Goal: Information Seeking & Learning: Find specific fact

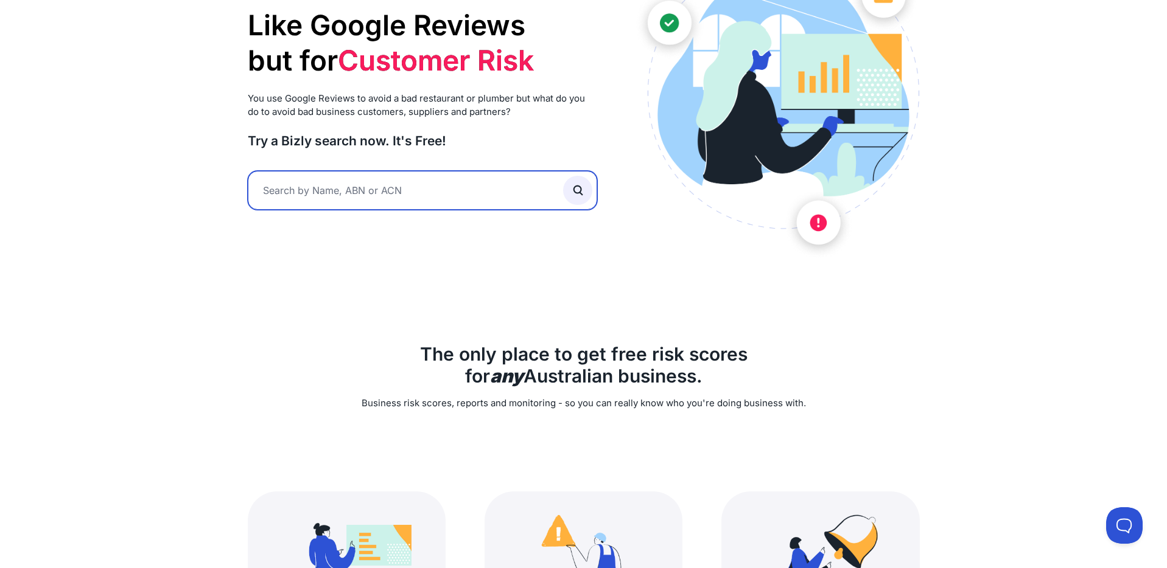
click at [400, 197] on input "text" at bounding box center [423, 190] width 350 height 39
type input "evenly"
click at [563, 176] on button "submit" at bounding box center [577, 190] width 29 height 29
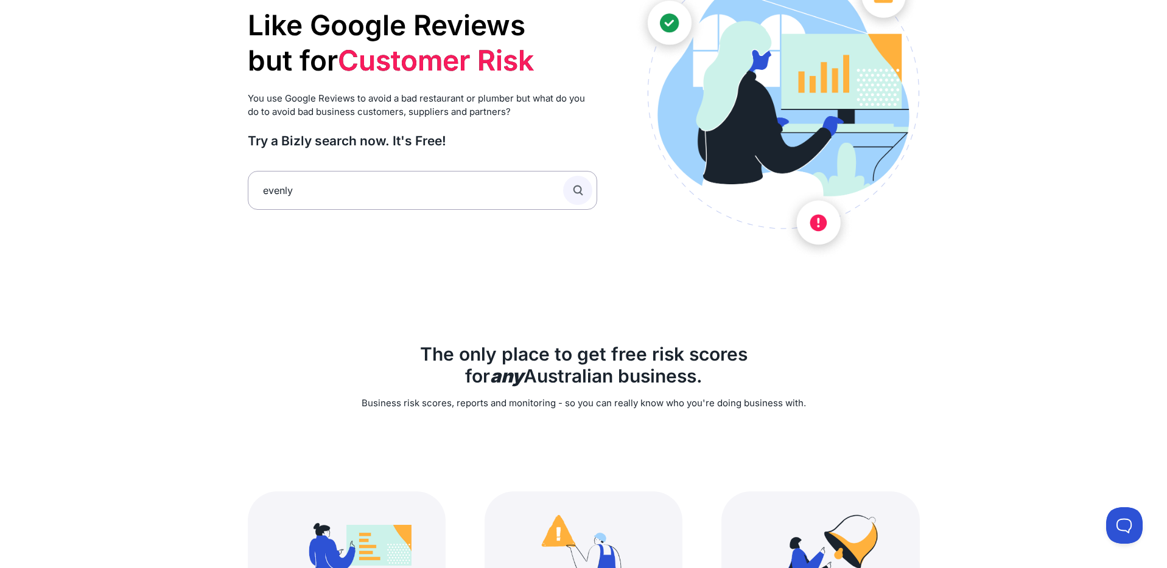
click at [570, 194] on button "submit" at bounding box center [577, 190] width 29 height 29
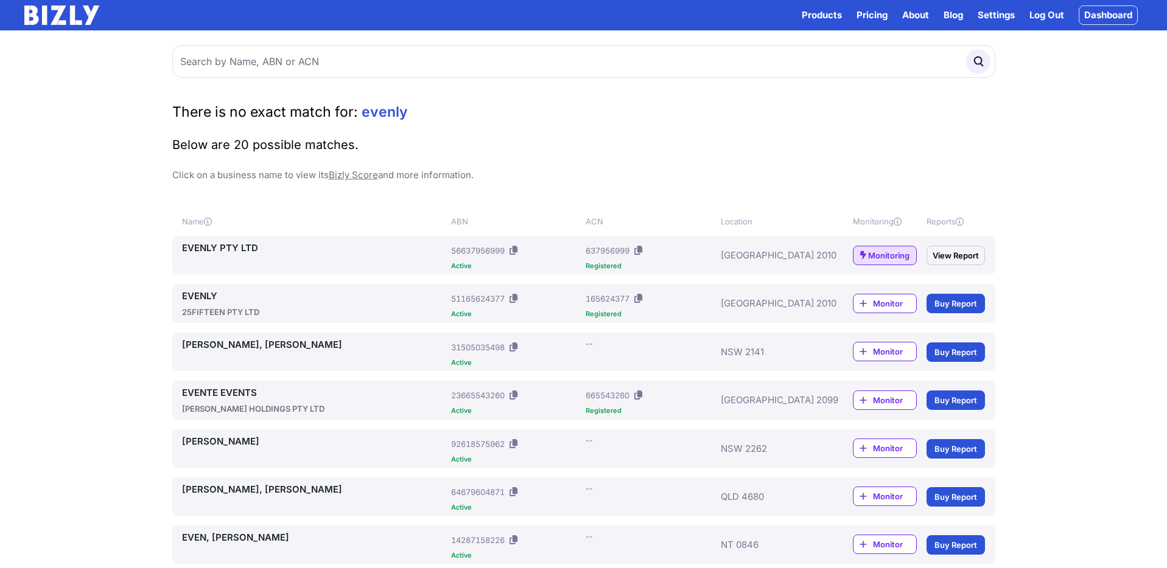
click at [227, 246] on link "EVENLY PTY LTD" at bounding box center [314, 248] width 265 height 15
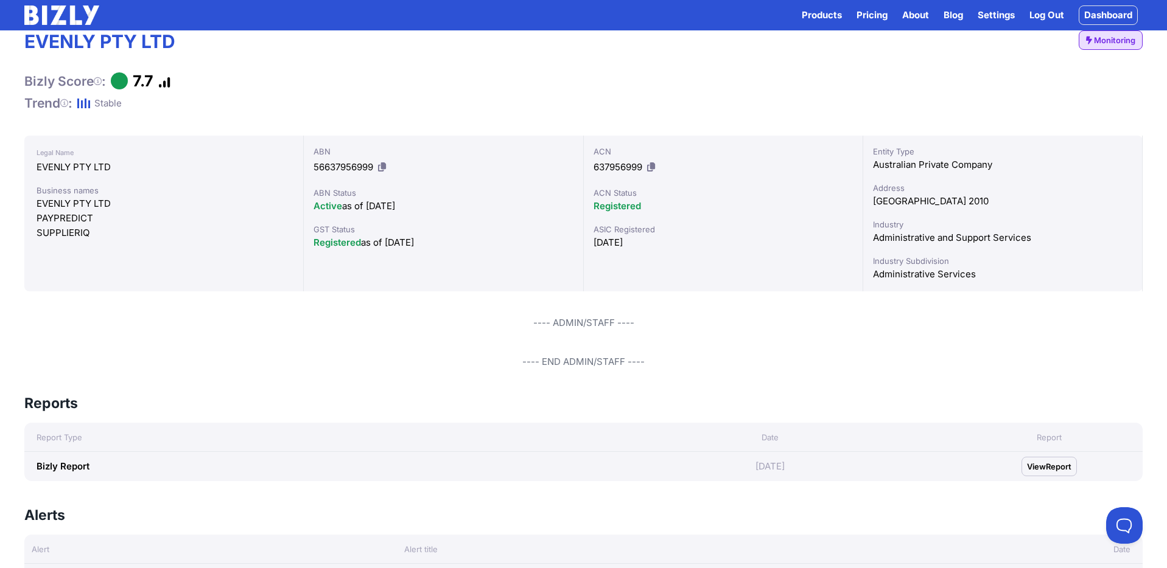
scroll to position [21, 0]
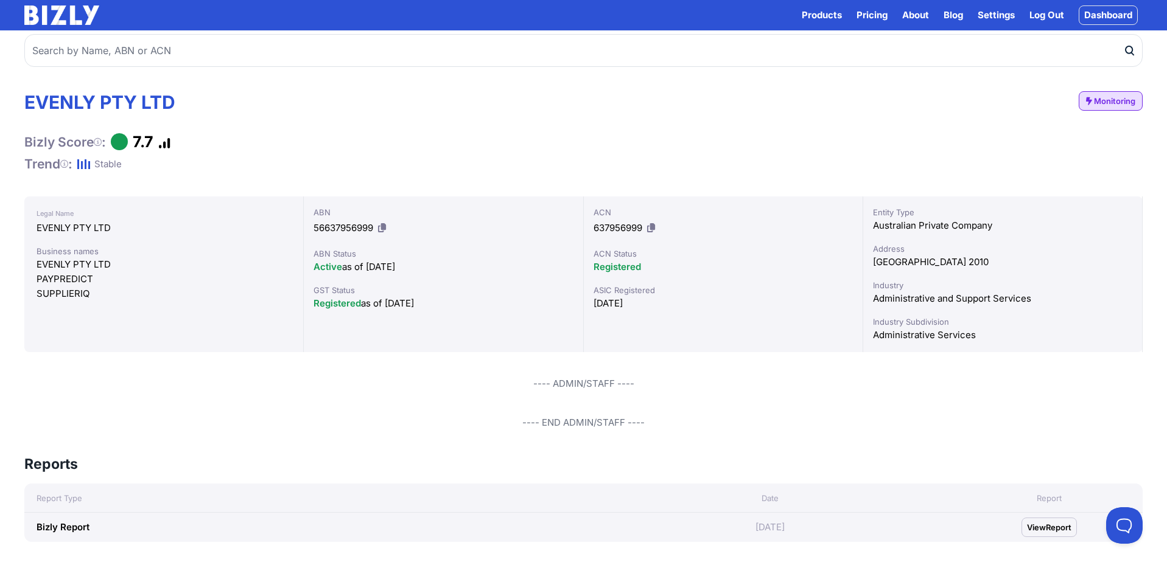
click at [653, 231] on icon at bounding box center [651, 227] width 8 height 9
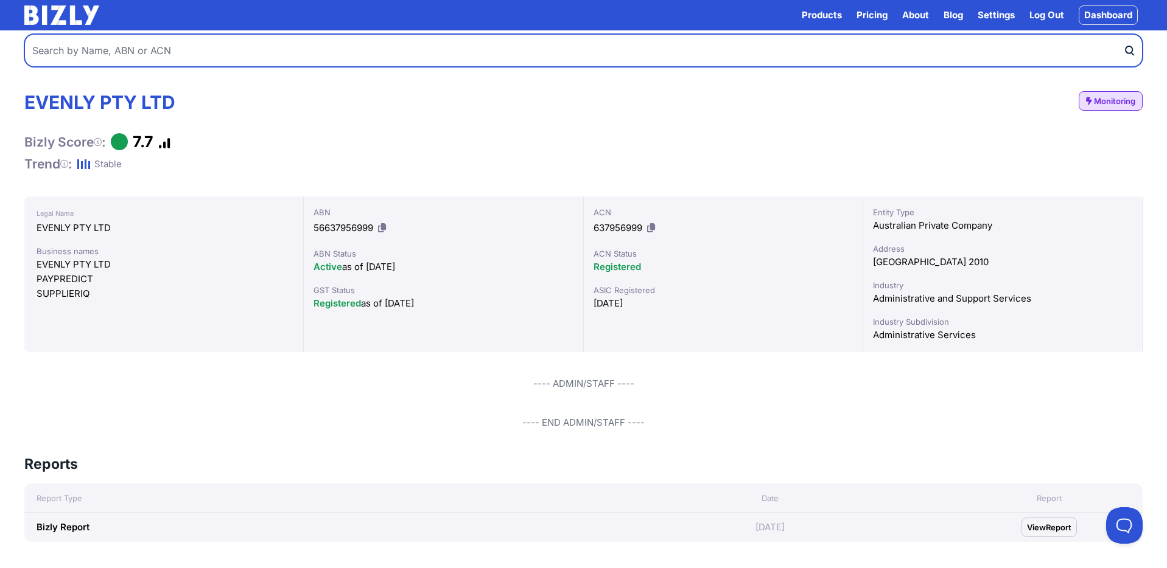
click at [216, 47] on input "text" at bounding box center [583, 50] width 1118 height 33
type input "25fifteen"
click at [1123, 34] on button "submit" at bounding box center [1132, 50] width 19 height 33
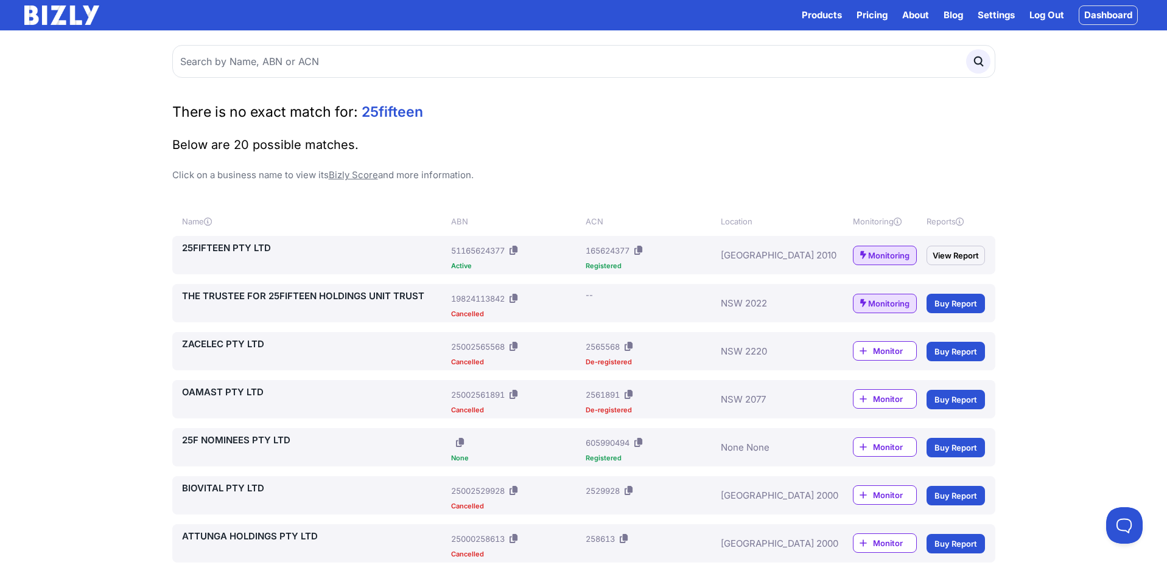
click at [640, 252] on icon at bounding box center [638, 250] width 8 height 9
